Goal: Information Seeking & Learning: Learn about a topic

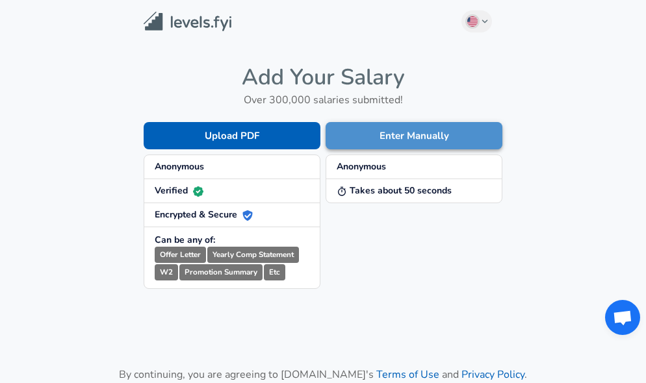
click at [411, 132] on button "Enter Manually" at bounding box center [413, 135] width 177 height 27
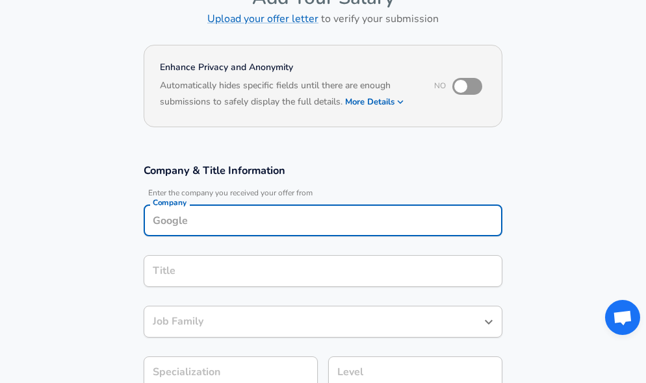
scroll to position [96, 0]
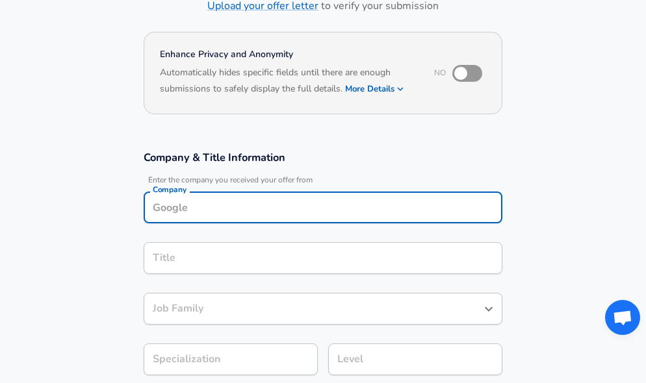
click at [238, 220] on div "Company" at bounding box center [323, 208] width 359 height 32
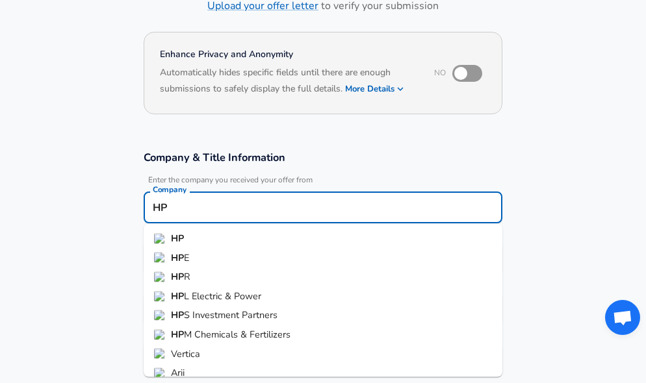
click at [188, 242] on li "HP" at bounding box center [323, 238] width 359 height 19
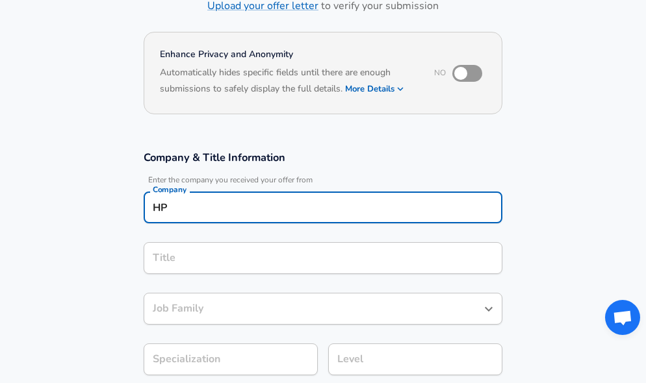
type input "HP"
click at [193, 262] on input "Title" at bounding box center [322, 258] width 347 height 20
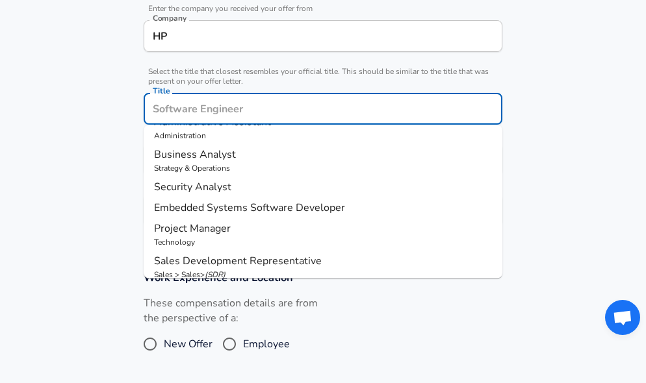
scroll to position [208, 0]
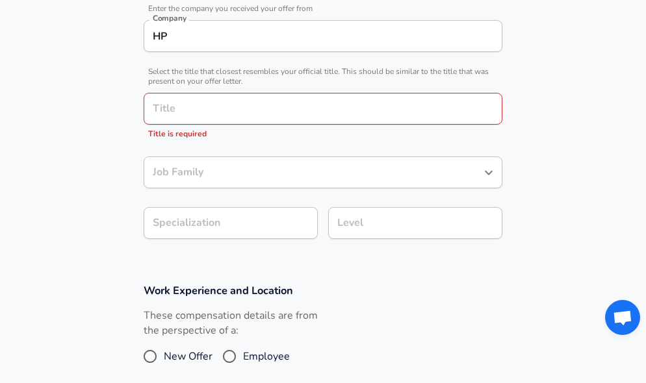
click at [570, 218] on section "Company & Title Information Enter the company you received your offer from Comp…" at bounding box center [323, 116] width 646 height 305
click at [556, 222] on section "Company & Title Information Enter the company you received your offer from Comp…" at bounding box center [323, 116] width 646 height 305
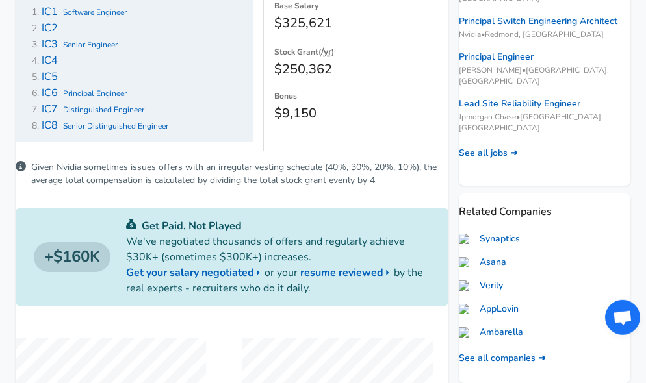
scroll to position [229, 0]
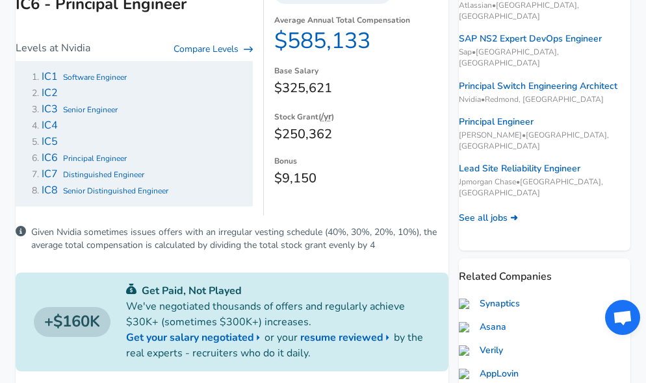
click at [116, 180] on span "Distinguished Engineer" at bounding box center [103, 175] width 81 height 10
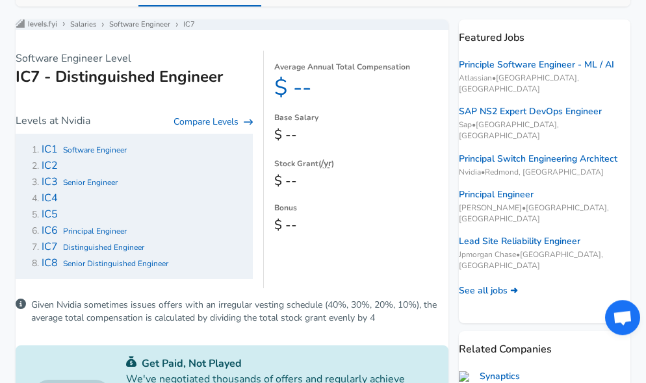
scroll to position [145, 0]
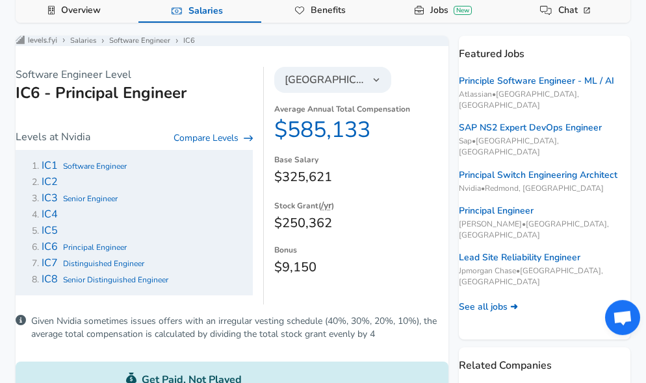
scroll to position [145, 0]
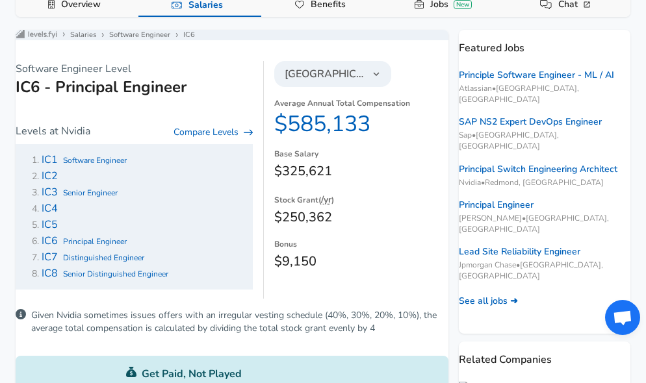
click at [58, 232] on span "IC5" at bounding box center [50, 225] width 16 height 14
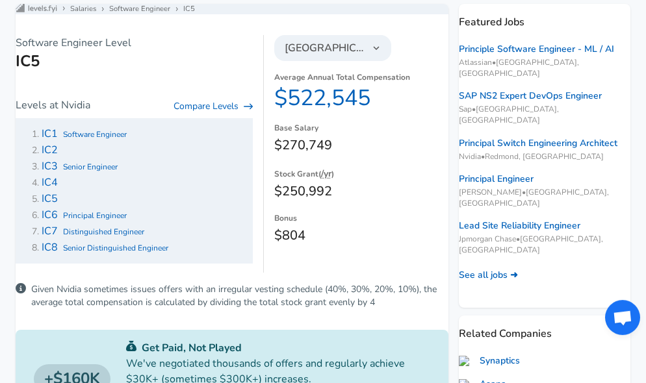
scroll to position [177, 0]
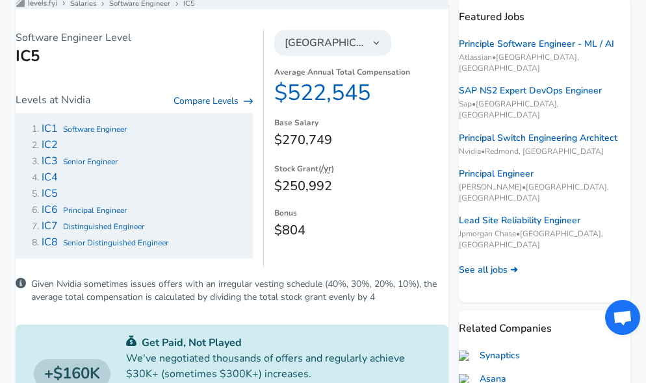
click at [327, 176] on button "/yr" at bounding box center [326, 168] width 10 height 15
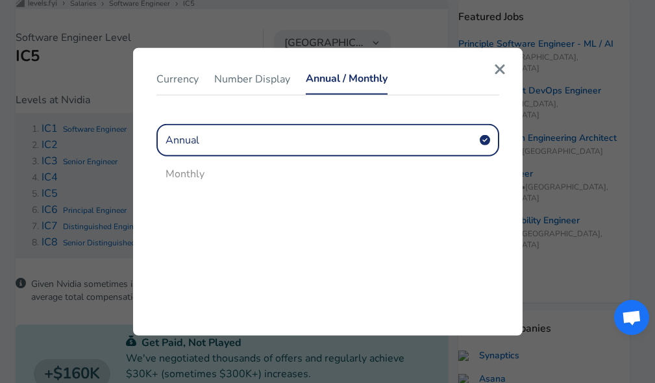
click at [501, 68] on icon "button" at bounding box center [500, 70] width 12 height 16
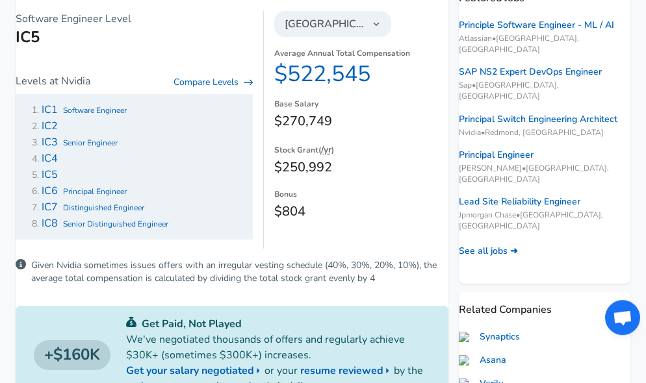
scroll to position [114, 0]
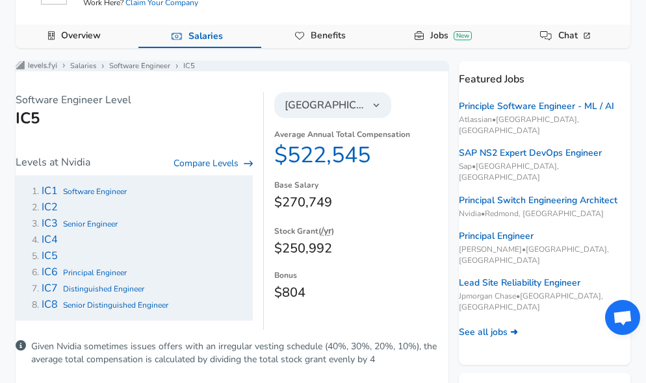
click at [108, 278] on span "Principal Engineer" at bounding box center [95, 273] width 64 height 10
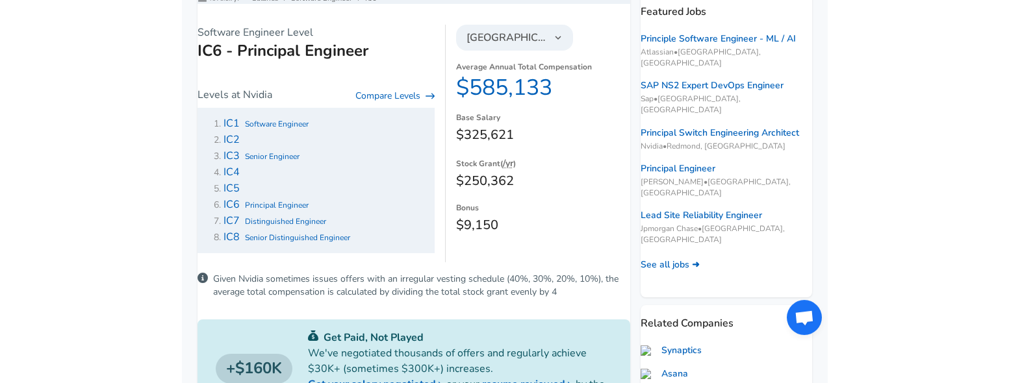
scroll to position [197, 0]
